Goal: Find specific page/section: Find specific page/section

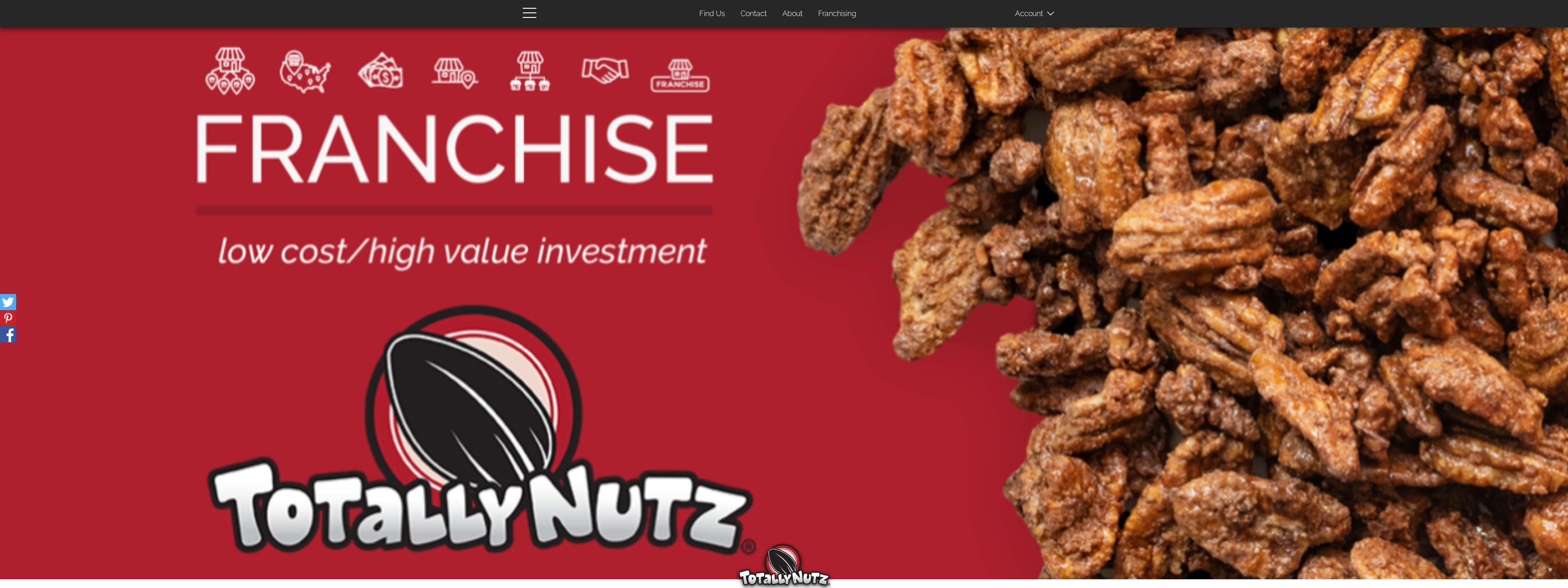
scroll to position [343, 0]
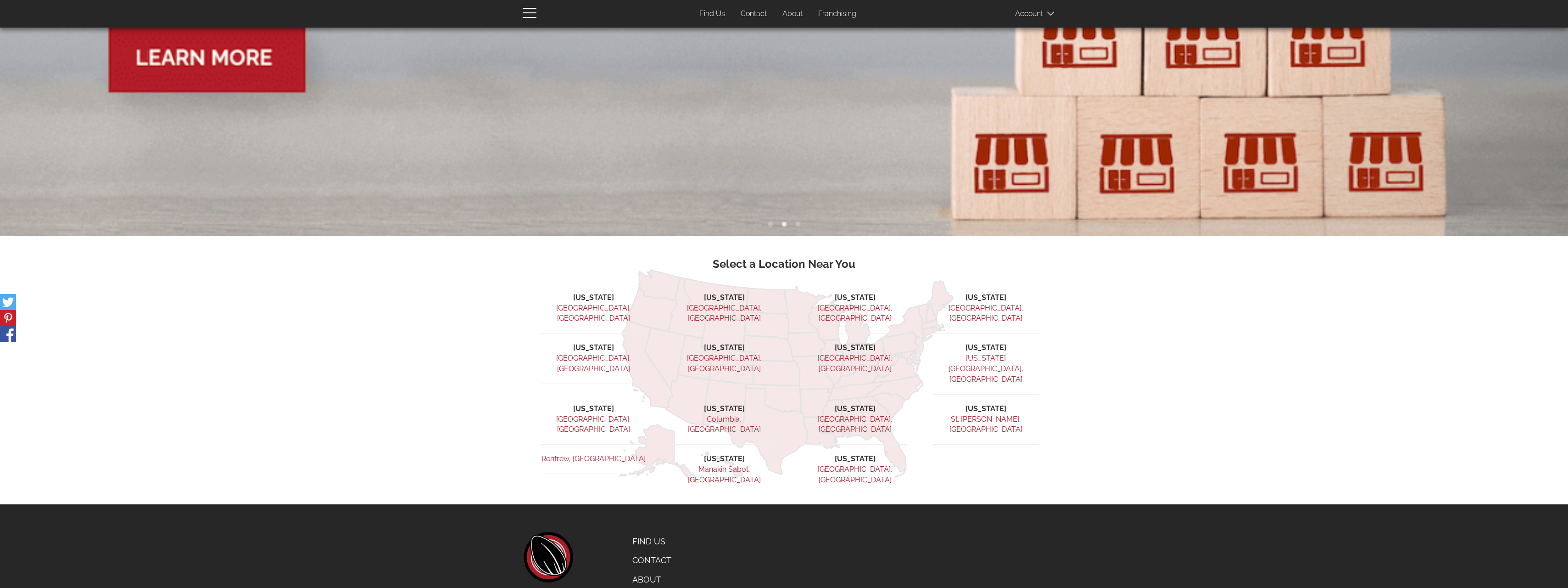
click at [849, 304] on link "Atlanta, GA" at bounding box center [855, 313] width 75 height 20
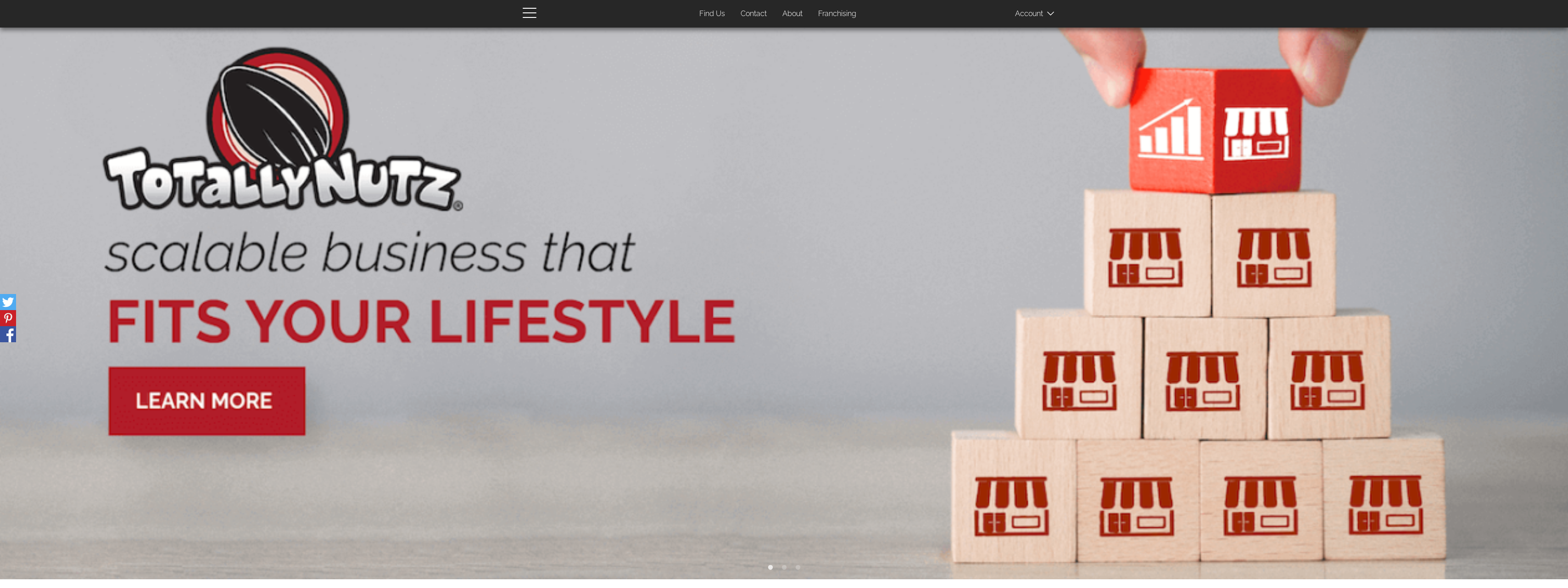
scroll to position [343, 0]
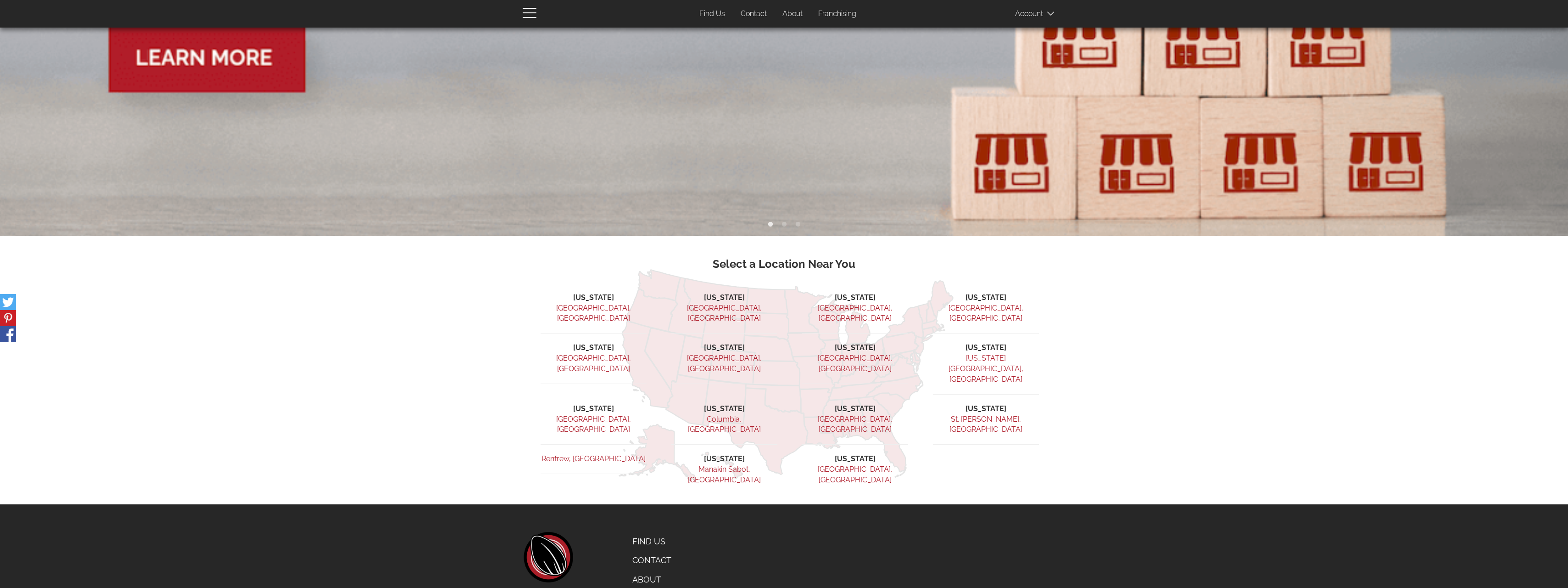
click at [651, 550] on link "Contact" at bounding box center [670, 560] width 90 height 20
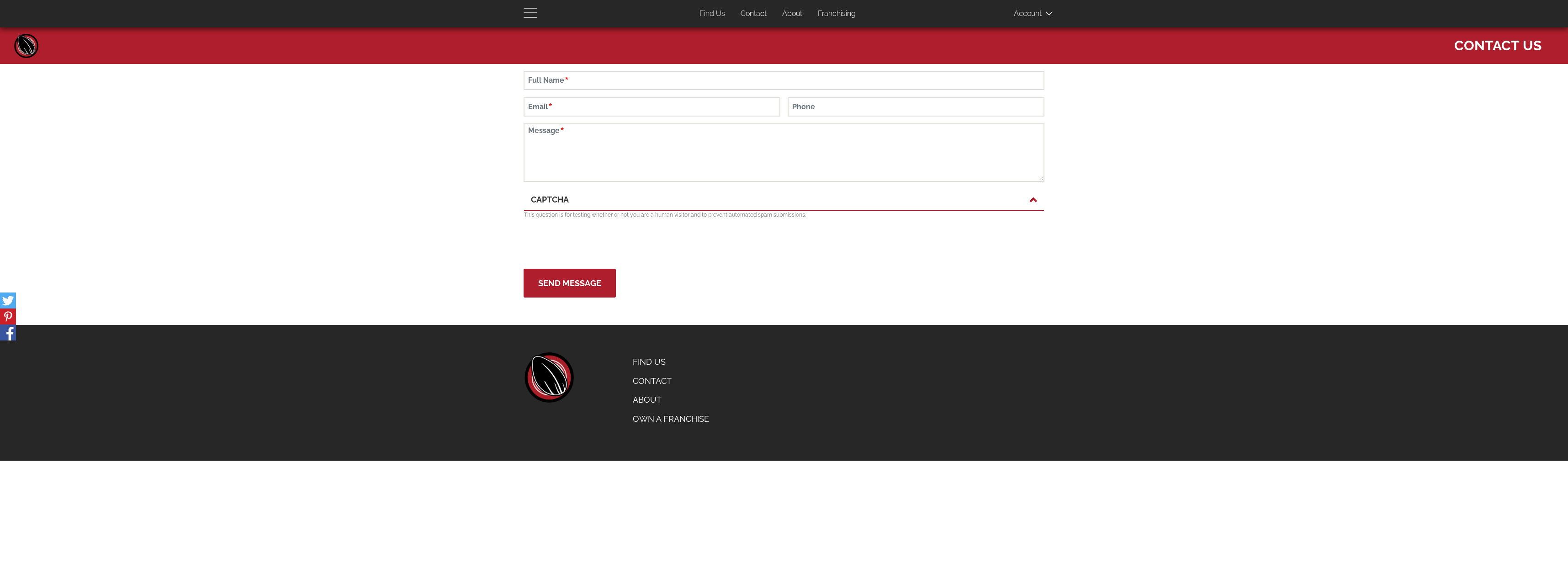
click at [533, 16] on span "button" at bounding box center [533, 13] width 18 height 11
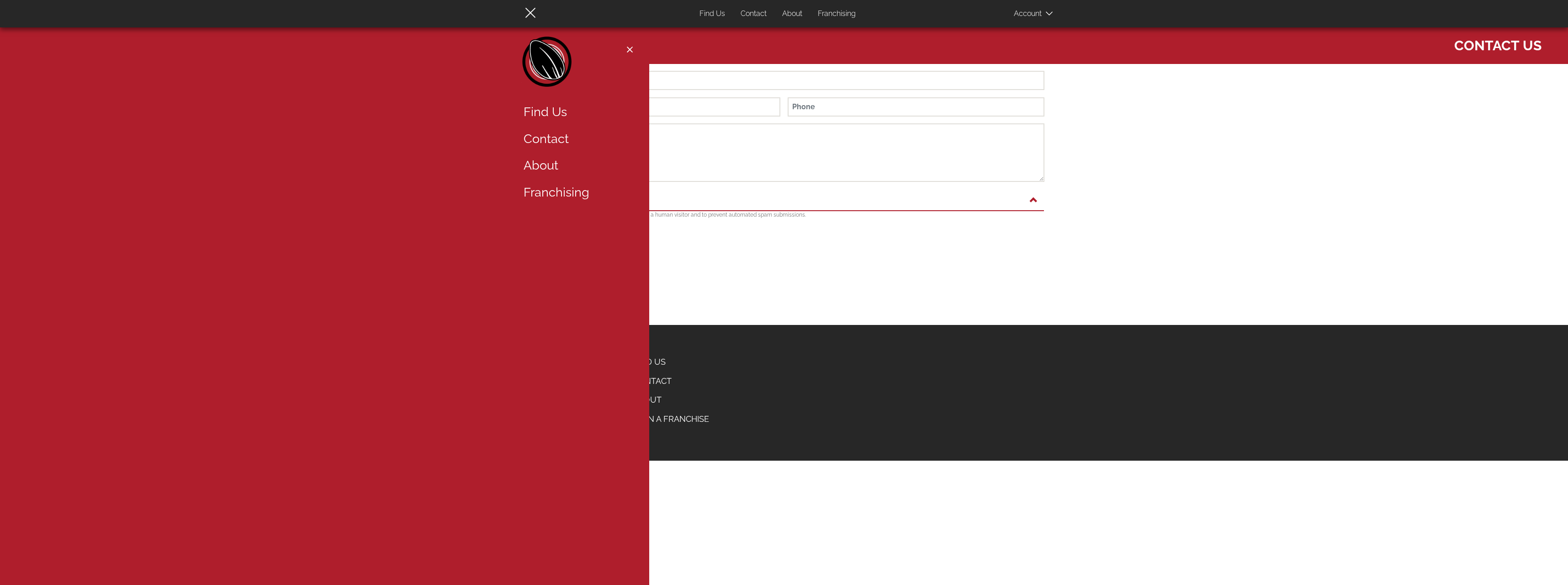
click at [562, 103] on link "Find Us" at bounding box center [576, 112] width 119 height 27
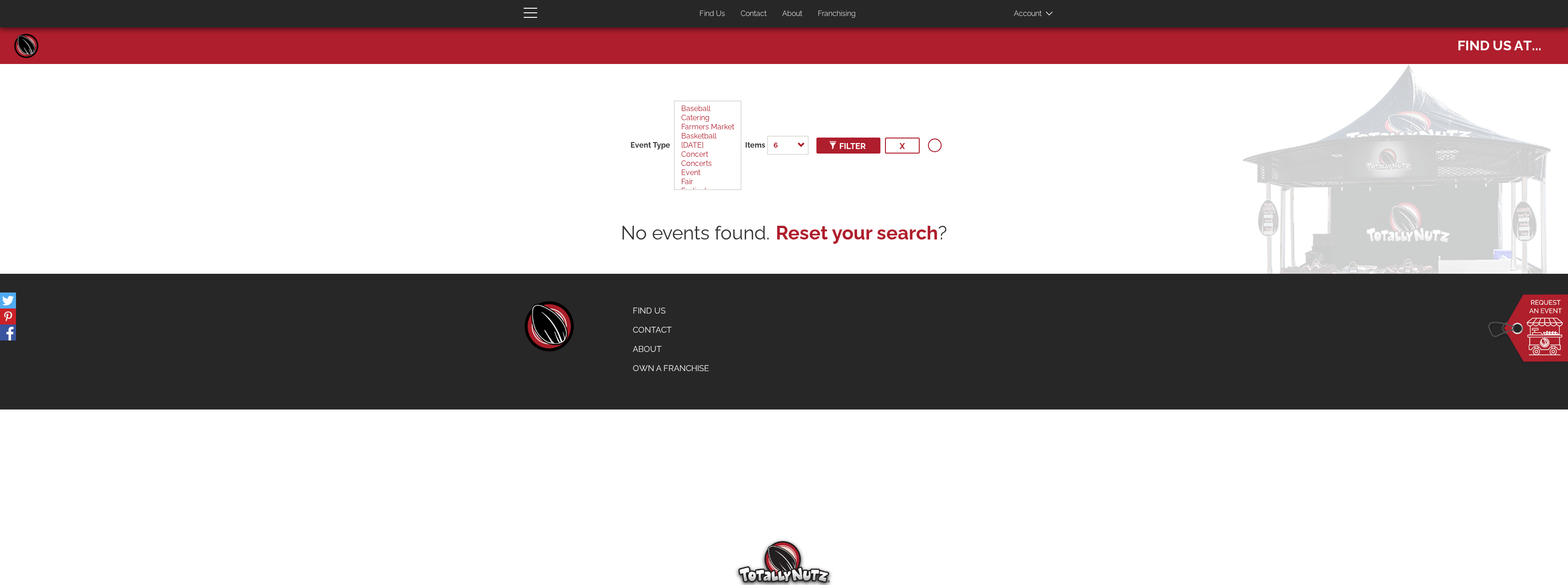
select select
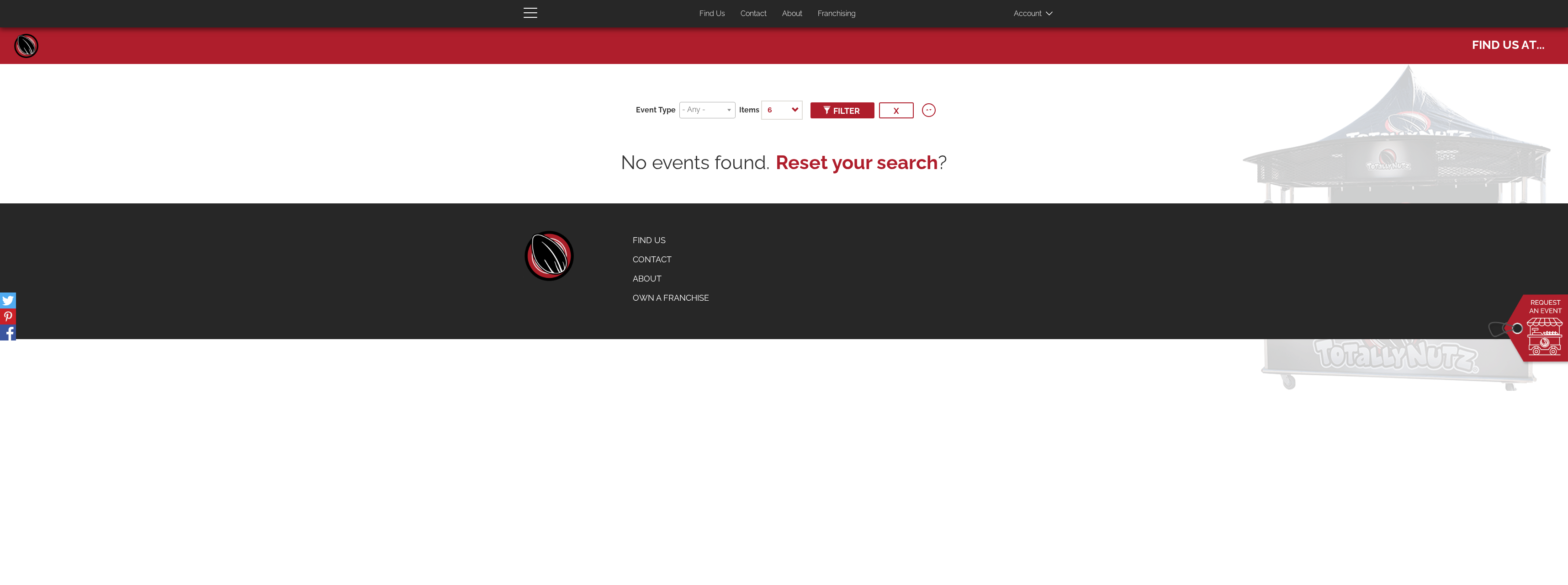
click at [791, 13] on link "About" at bounding box center [792, 13] width 34 height 18
